Goal: Task Accomplishment & Management: Manage account settings

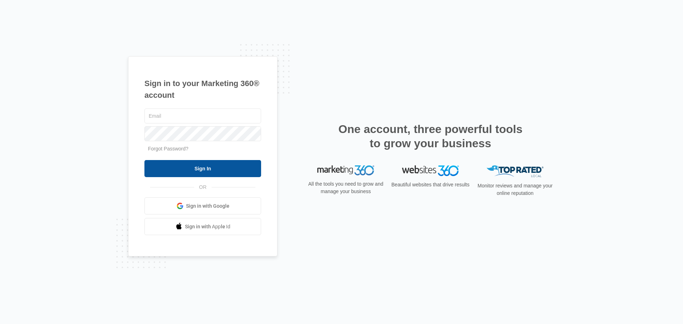
type input "[PERSON_NAME][EMAIL_ADDRESS][PERSON_NAME][DOMAIN_NAME]"
click at [192, 163] on input "Sign In" at bounding box center [202, 168] width 117 height 17
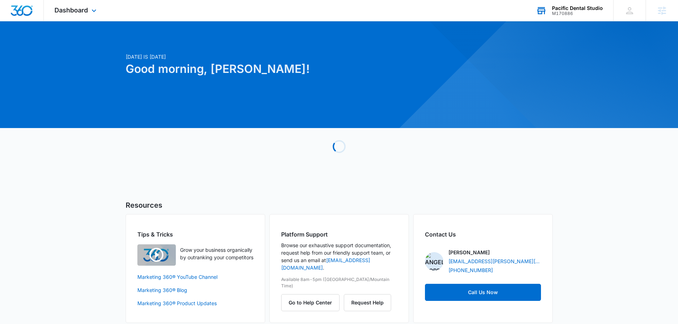
click at [559, 16] on div "Pacific Dental Studio M170886 Your Accounts View All" at bounding box center [569, 10] width 88 height 21
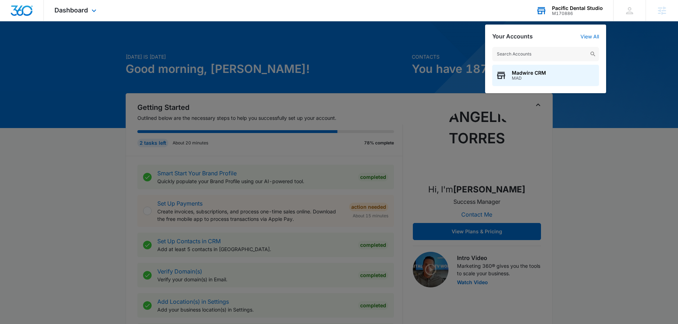
click at [529, 53] on input "text" at bounding box center [545, 54] width 107 height 14
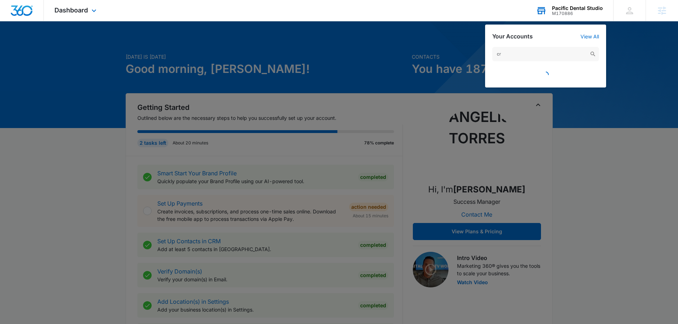
type input "c"
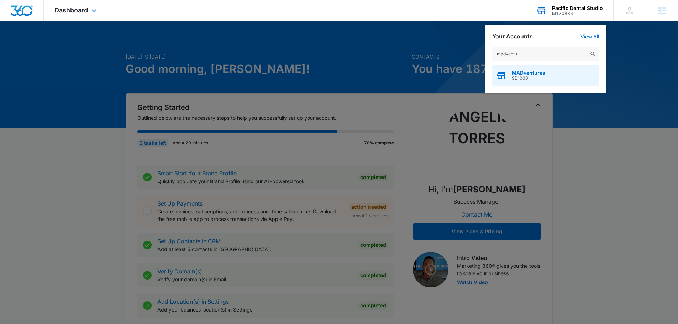
type input "madventu"
click at [525, 76] on span "SD1000" at bounding box center [528, 78] width 33 height 5
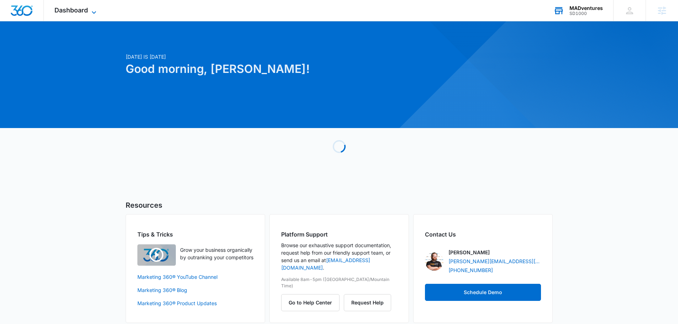
click at [94, 11] on icon at bounding box center [94, 12] width 9 height 9
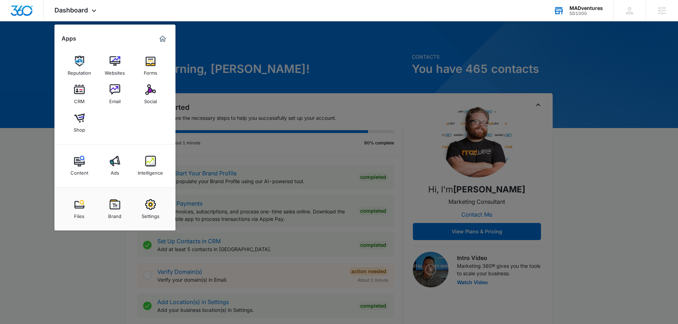
click at [36, 68] on div at bounding box center [339, 162] width 678 height 324
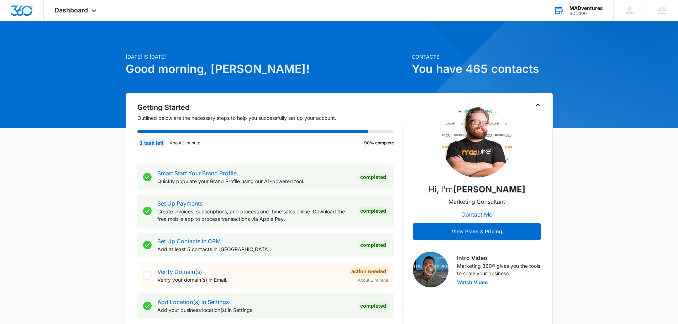
click at [93, 18] on div "Dashboard Apps Reputation Websites Forms CRM Email Social Shop Content Ads Inte…" at bounding box center [76, 10] width 65 height 21
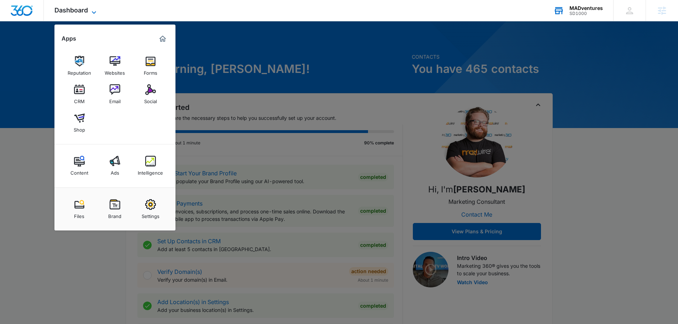
click at [94, 11] on icon at bounding box center [94, 12] width 9 height 9
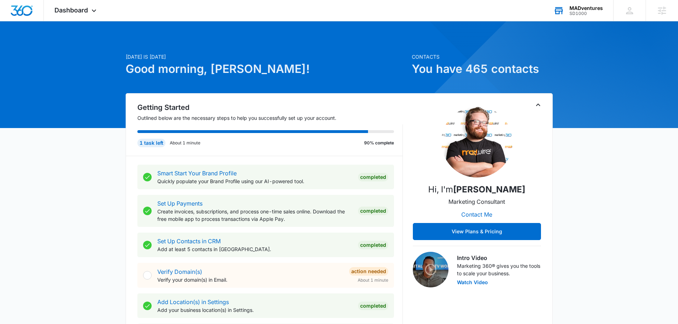
click at [84, 19] on div "Dashboard Apps Reputation Websites Forms CRM Email Social Shop Content Ads Inte…" at bounding box center [76, 10] width 65 height 21
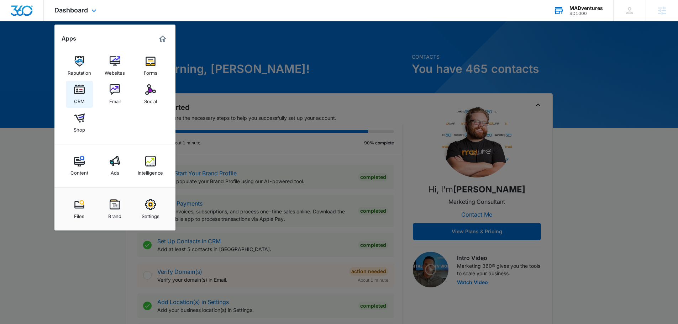
click at [81, 89] on img at bounding box center [79, 89] width 11 height 11
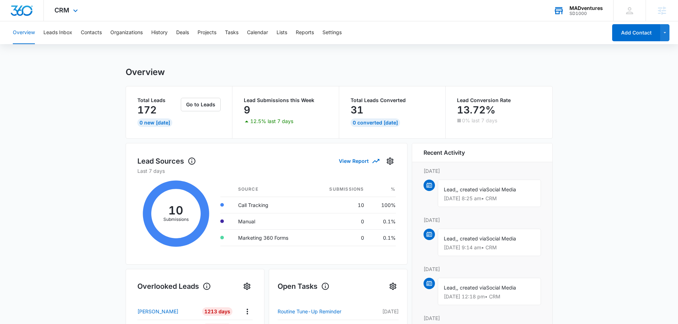
click at [507, 15] on div "CRM Apps Reputation Websites Forms CRM Email Social Shop Content Ads Intelligen…" at bounding box center [339, 10] width 678 height 21
click at [492, 17] on div "CRM Apps Reputation Websites Forms CRM Email Social Shop Content Ads Intelligen…" at bounding box center [339, 10] width 678 height 21
click at [488, 14] on div "CRM Apps Reputation Websites Forms CRM Email Social Shop Content Ads Intelligen…" at bounding box center [339, 10] width 678 height 21
click at [92, 32] on button "Contacts" at bounding box center [91, 32] width 21 height 23
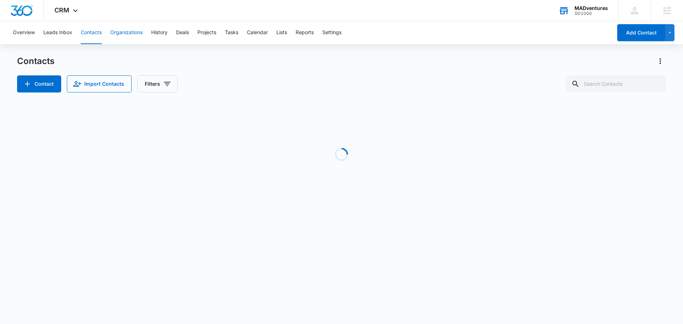
click at [120, 29] on button "Organizations" at bounding box center [126, 32] width 32 height 23
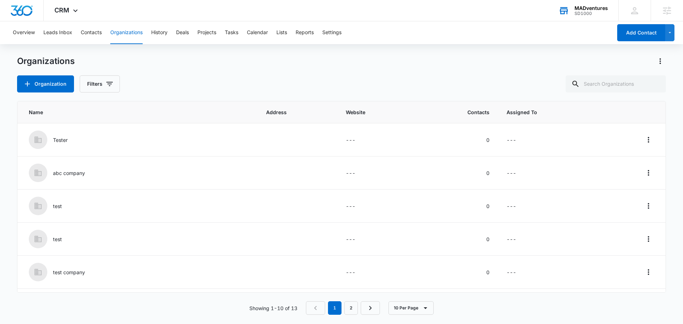
click at [438, 51] on div "Overview Leads Inbox Contacts Organizations History Deals Projects Tasks Calend…" at bounding box center [341, 172] width 683 height 302
click at [430, 53] on div "Overview Leads Inbox Contacts Organizations History Deals Projects Tasks Calend…" at bounding box center [341, 172] width 683 height 302
click at [409, 52] on div "Overview Leads Inbox Contacts Organizations History Deals Projects Tasks Calend…" at bounding box center [341, 172] width 683 height 302
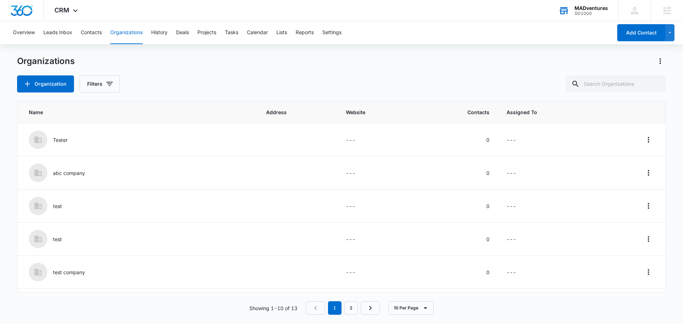
click at [409, 52] on div "Overview Leads Inbox Contacts Organizations History Deals Projects Tasks Calend…" at bounding box center [341, 172] width 683 height 302
click at [79, 14] on icon at bounding box center [75, 12] width 9 height 9
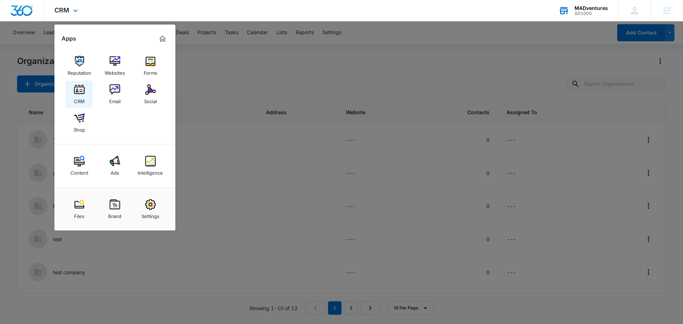
click at [79, 92] on img at bounding box center [79, 89] width 11 height 11
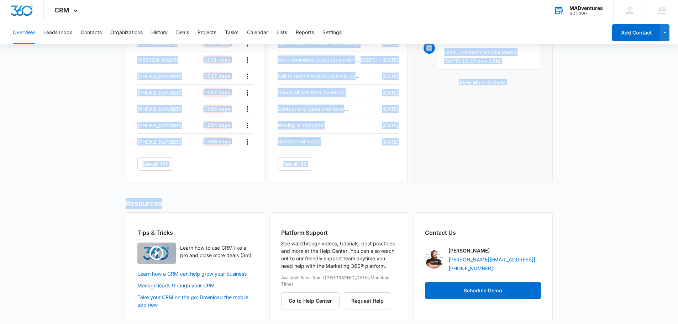
drag, startPoint x: 114, startPoint y: 70, endPoint x: 602, endPoint y: 214, distance: 508.4
click at [541, 197] on main "Overview Total Leads 172 0 New Today Go to Leads Lead Submissions this Week 9 1…" at bounding box center [339, 56] width 678 height 548
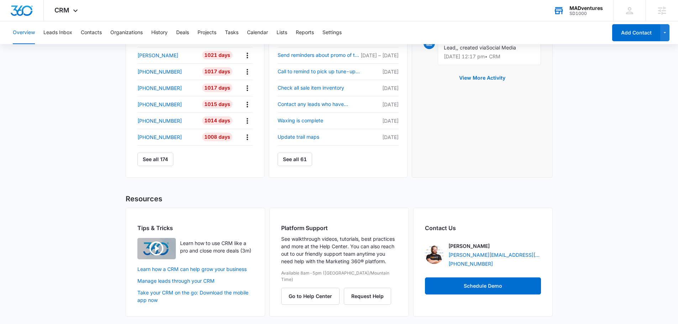
click at [633, 218] on main "Overview Total Leads 172 0 New Today Go to Leads Lead Submissions this Week 9 1…" at bounding box center [339, 52] width 678 height 548
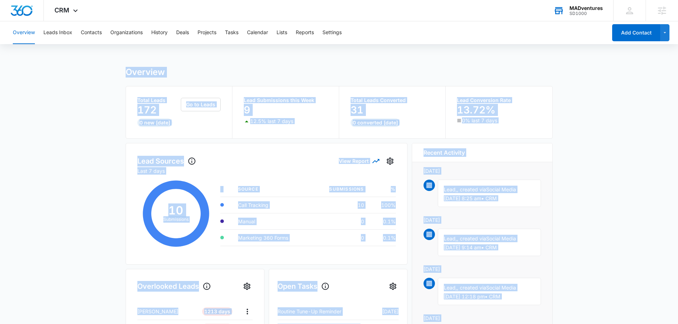
drag, startPoint x: 614, startPoint y: 294, endPoint x: 109, endPoint y: 46, distance: 562.8
click at [109, 46] on div "Overview Leads Inbox Contacts Organizations History Deals Projects Tasks Calend…" at bounding box center [339, 317] width 678 height 593
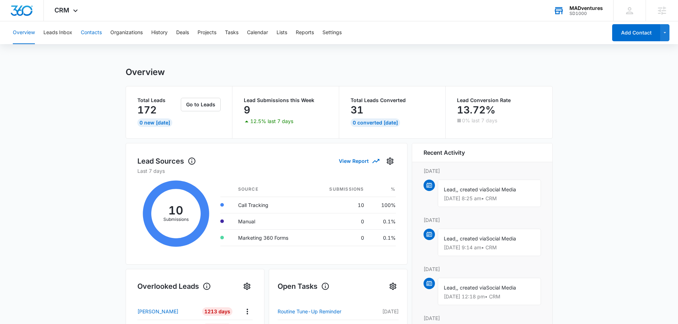
click at [88, 31] on button "Contacts" at bounding box center [91, 32] width 21 height 23
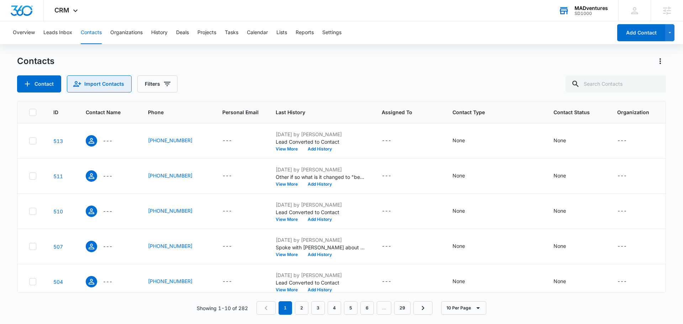
scroll to position [188, 0]
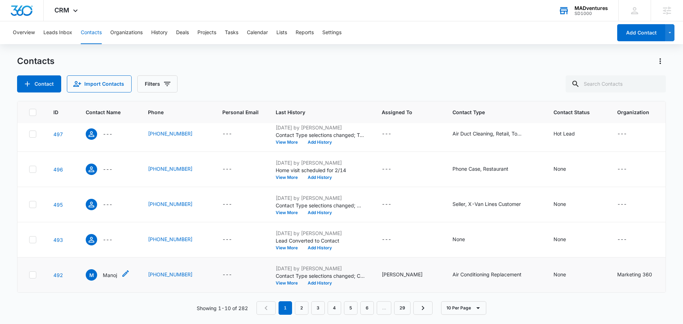
click at [117, 270] on div "M Manoj" at bounding box center [108, 274] width 44 height 11
click at [112, 272] on p "Manoj" at bounding box center [110, 275] width 14 height 7
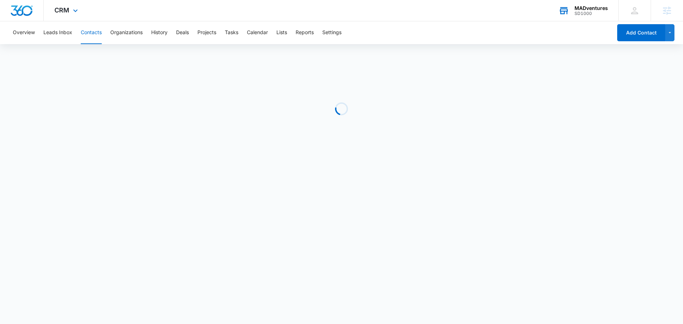
click at [464, 11] on div "CRM Apps Reputation Websites Forms CRM Email Social Shop Content Ads Intelligen…" at bounding box center [341, 10] width 683 height 21
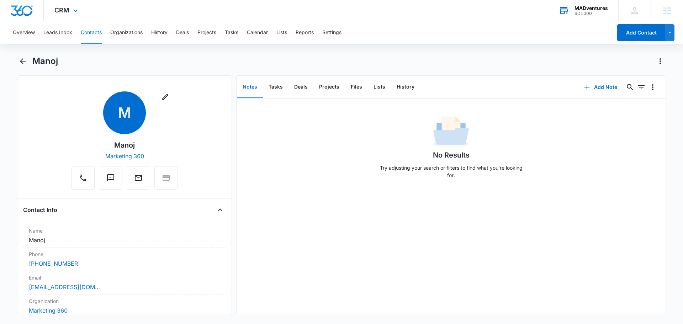
click at [515, 19] on div "CRM Apps Reputation Websites Forms CRM Email Social Shop Content Ads Intelligen…" at bounding box center [341, 10] width 683 height 21
click at [504, 21] on div "CRM Apps Reputation Websites Forms CRM Email Social Shop Content Ads Intelligen…" at bounding box center [341, 10] width 683 height 21
click at [138, 34] on button "Organizations" at bounding box center [126, 32] width 32 height 23
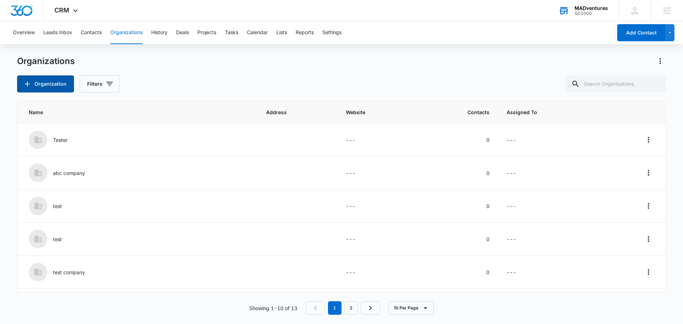
click at [59, 84] on button "Organization" at bounding box center [45, 83] width 57 height 17
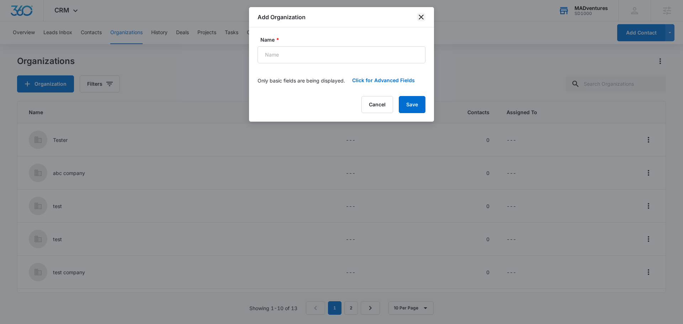
click at [425, 16] on icon "close" at bounding box center [421, 17] width 9 height 9
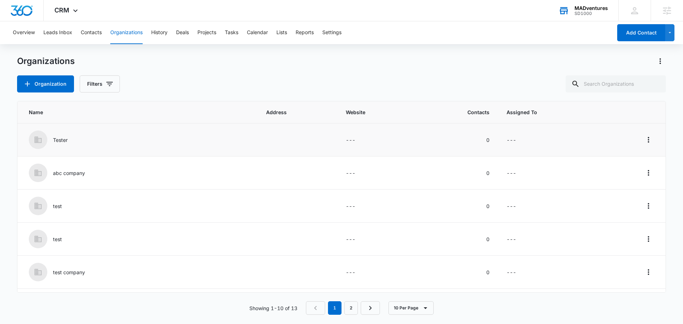
click at [150, 138] on div "Tester" at bounding box center [139, 140] width 220 height 19
click at [150, 139] on div "Tester" at bounding box center [139, 140] width 220 height 19
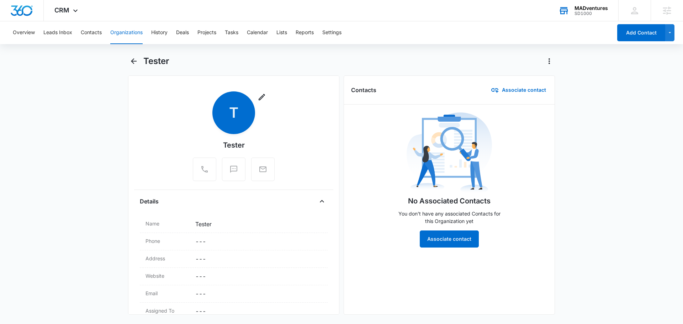
click at [91, 127] on main "Tester Remove T Tester Details Name Cancel Save Changes Tester Phone Cancel Sav…" at bounding box center [341, 190] width 683 height 268
click at [92, 128] on main "Tester Remove T Tester Details Name Cancel Save Changes Tester Phone Cancel Sav…" at bounding box center [341, 190] width 683 height 268
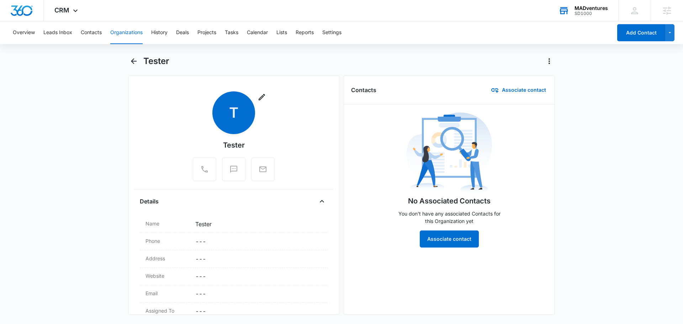
click at [92, 128] on main "Tester Remove T Tester Details Name Cancel Save Changes Tester Phone Cancel Sav…" at bounding box center [341, 190] width 683 height 268
click at [120, 123] on main "Tester Remove T Tester Details Name Cancel Save Changes Tester Phone Cancel Sav…" at bounding box center [341, 190] width 683 height 268
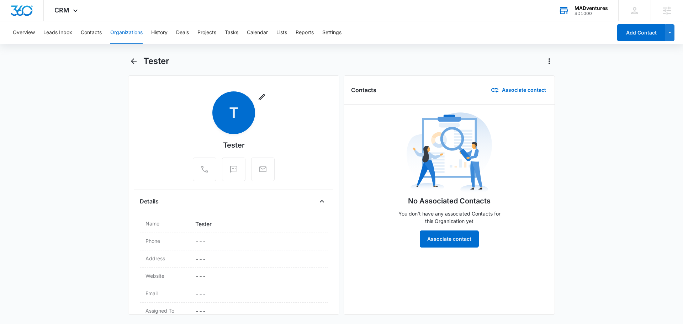
click at [205, 53] on div "Overview Leads Inbox Contacts Organizations History Deals Projects Tasks Calend…" at bounding box center [341, 172] width 683 height 302
click at [182, 29] on button "Deals" at bounding box center [182, 32] width 13 height 23
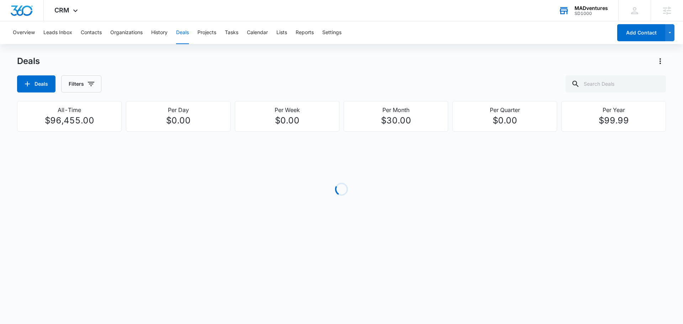
click at [296, 75] on div "Deals Deals Filters" at bounding box center [341, 74] width 649 height 37
click at [292, 79] on div "Deals Filters" at bounding box center [341, 83] width 649 height 17
click at [230, 65] on div "Deals" at bounding box center [341, 61] width 649 height 11
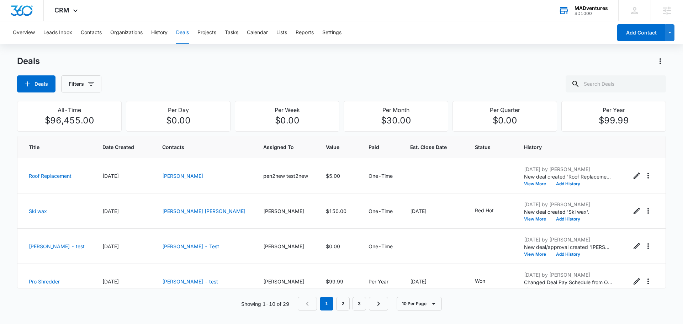
click at [211, 90] on div "Deals Filters" at bounding box center [341, 83] width 649 height 17
drag, startPoint x: 50, startPoint y: 106, endPoint x: 113, endPoint y: 126, distance: 66.0
click at [113, 126] on div "All-Time $96,455.00" at bounding box center [69, 116] width 95 height 21
click at [257, 62] on div "Deals" at bounding box center [341, 61] width 649 height 11
click at [98, 86] on button "Filters" at bounding box center [81, 83] width 40 height 17
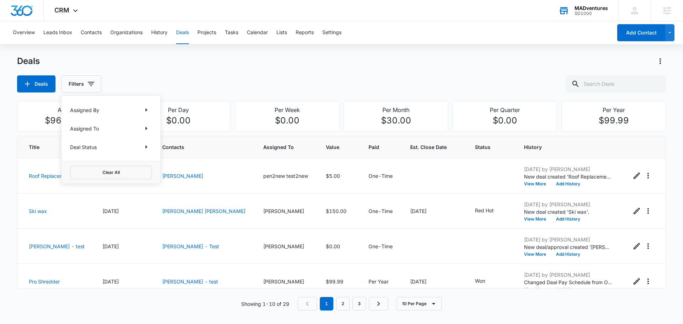
click at [222, 58] on div "Deals" at bounding box center [341, 61] width 649 height 11
click at [261, 56] on div "Deals" at bounding box center [341, 61] width 649 height 11
click at [260, 63] on div "Deals" at bounding box center [341, 61] width 649 height 11
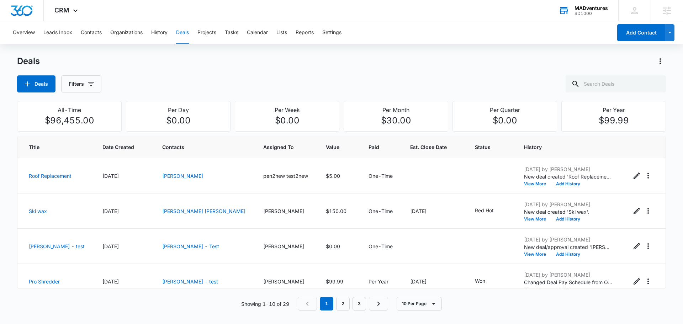
click at [260, 63] on div "Deals" at bounding box center [341, 61] width 649 height 11
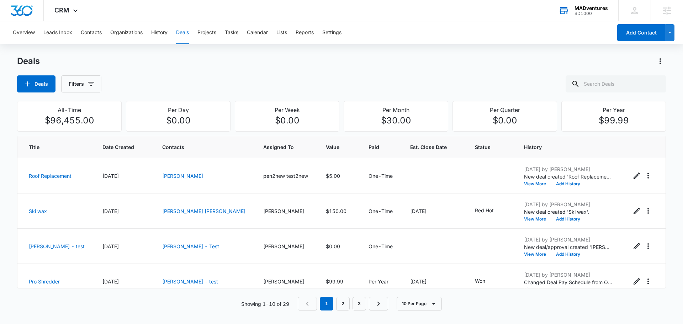
click at [260, 63] on div "Deals" at bounding box center [341, 61] width 649 height 11
click at [256, 67] on div "Deals Deals Filters" at bounding box center [341, 74] width 649 height 37
click at [255, 66] on div "Deals" at bounding box center [341, 61] width 649 height 11
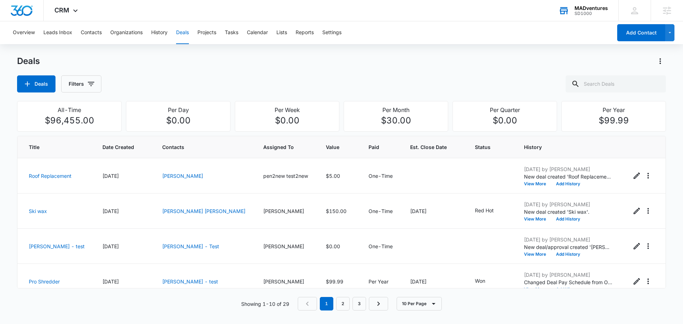
click at [246, 55] on div "Overview Leads Inbox Contacts Organizations History Deals Projects Tasks Calend…" at bounding box center [341, 170] width 683 height 298
click at [307, 79] on div "Deals Filters" at bounding box center [341, 83] width 649 height 17
click at [303, 81] on div "Deals Filters" at bounding box center [341, 83] width 649 height 17
click at [295, 73] on div "Deals Deals Filters" at bounding box center [341, 74] width 649 height 37
drag, startPoint x: 48, startPoint y: 111, endPoint x: 106, endPoint y: 124, distance: 59.5
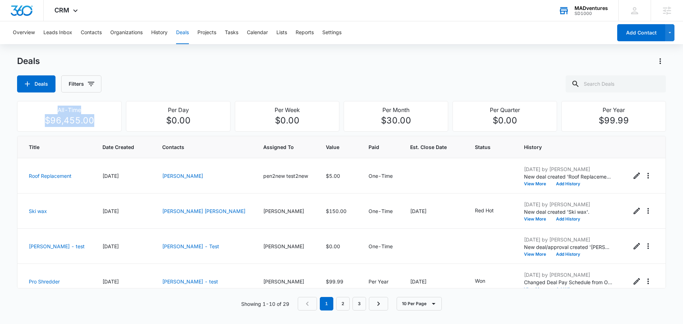
click at [106, 124] on div "All-Time $96,455.00" at bounding box center [69, 116] width 95 height 21
click at [242, 83] on div "Deals Filters" at bounding box center [341, 83] width 649 height 17
click at [270, 74] on div "Deals Deals Filters" at bounding box center [341, 74] width 649 height 37
click at [379, 75] on div "Deals Deals Filters" at bounding box center [341, 74] width 649 height 37
click at [508, 14] on div "CRM Apps Reputation Websites Forms CRM Email Social Shop Content Ads Intelligen…" at bounding box center [341, 10] width 683 height 21
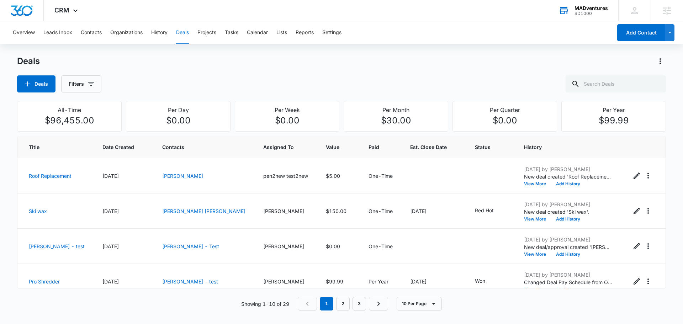
click at [477, 29] on div "Overview Leads Inbox Contacts Organizations History Deals Projects Tasks Calend…" at bounding box center [311, 32] width 604 height 23
click at [73, 5] on div "CRM Apps Reputation Websites Forms CRM Email Social Shop Content Ads Intelligen…" at bounding box center [67, 10] width 47 height 21
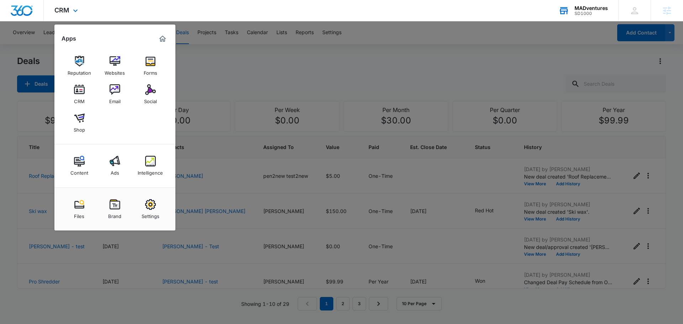
click at [400, 6] on div "CRM Apps Reputation Websites Forms CRM Email Social Shop Content Ads Intelligen…" at bounding box center [341, 10] width 683 height 21
click at [70, 13] on div "CRM Apps Reputation Websites Forms CRM Email Social Shop Content Ads Intelligen…" at bounding box center [67, 10] width 47 height 21
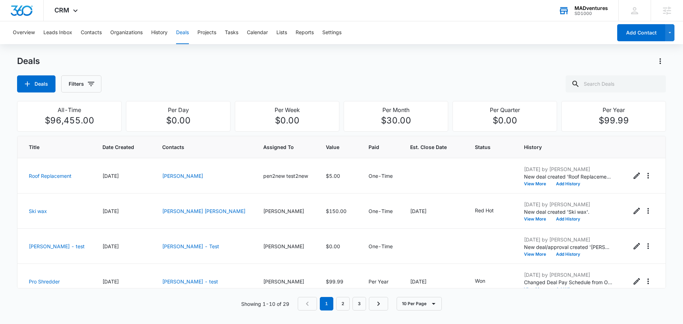
click at [342, 69] on div "Deals Deals Filters" at bounding box center [341, 74] width 649 height 37
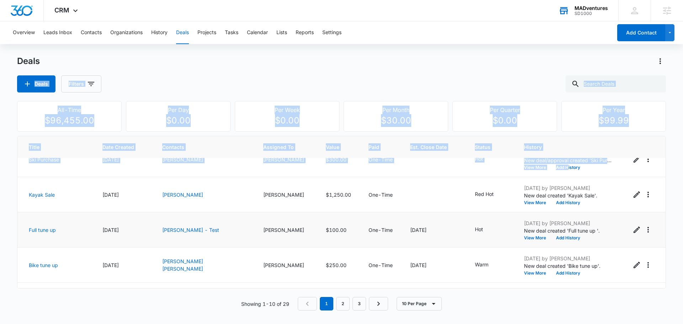
scroll to position [222, 0]
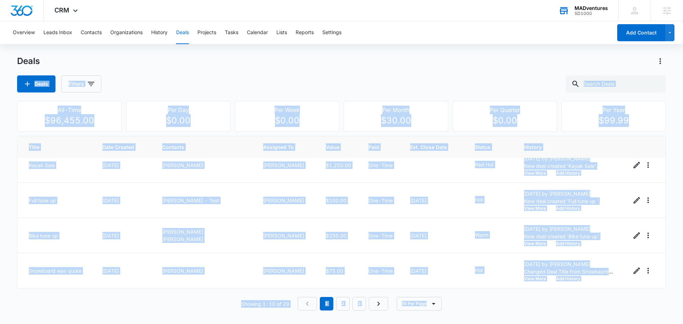
drag, startPoint x: 245, startPoint y: 53, endPoint x: 615, endPoint y: 299, distance: 444.6
click at [615, 299] on div "Overview Leads Inbox Contacts Organizations History Deals Projects Tasks Calend…" at bounding box center [341, 170] width 683 height 298
click at [502, 69] on div "Deals Deals Filters" at bounding box center [341, 74] width 649 height 37
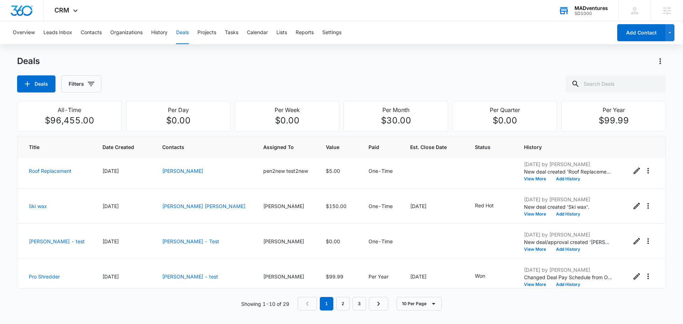
scroll to position [0, 0]
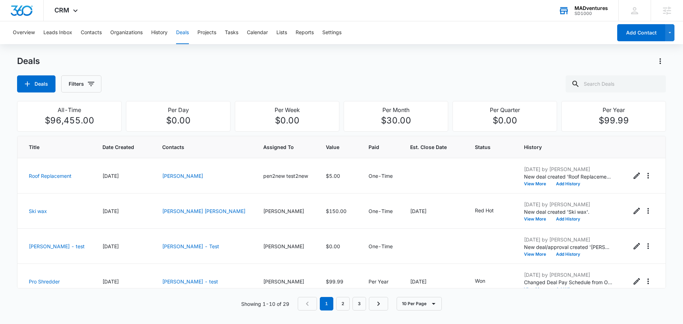
click at [462, 73] on div "Deals Deals Filters" at bounding box center [341, 74] width 649 height 37
click at [396, 23] on div "Overview Leads Inbox Contacts Organizations History Deals Projects Tasks Calend…" at bounding box center [311, 32] width 604 height 23
click at [472, 57] on div "Deals" at bounding box center [341, 61] width 649 height 11
click at [471, 26] on div "Overview Leads Inbox Contacts Organizations History Deals Projects Tasks Calend…" at bounding box center [311, 32] width 604 height 23
